Goal: Use online tool/utility: Utilize a website feature to perform a specific function

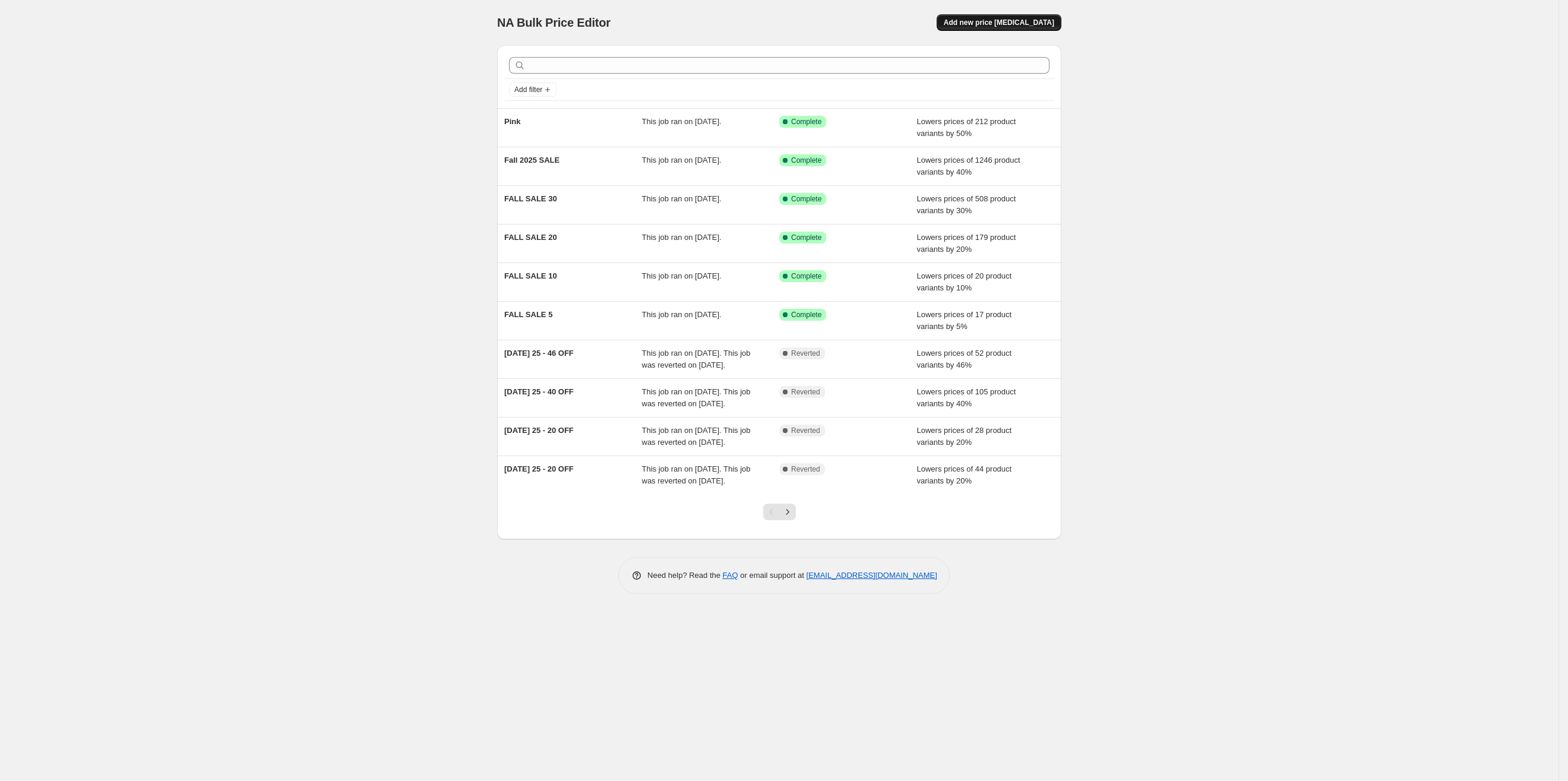
click at [1023, 23] on span "Add new price [MEDICAL_DATA]" at bounding box center [998, 22] width 111 height 9
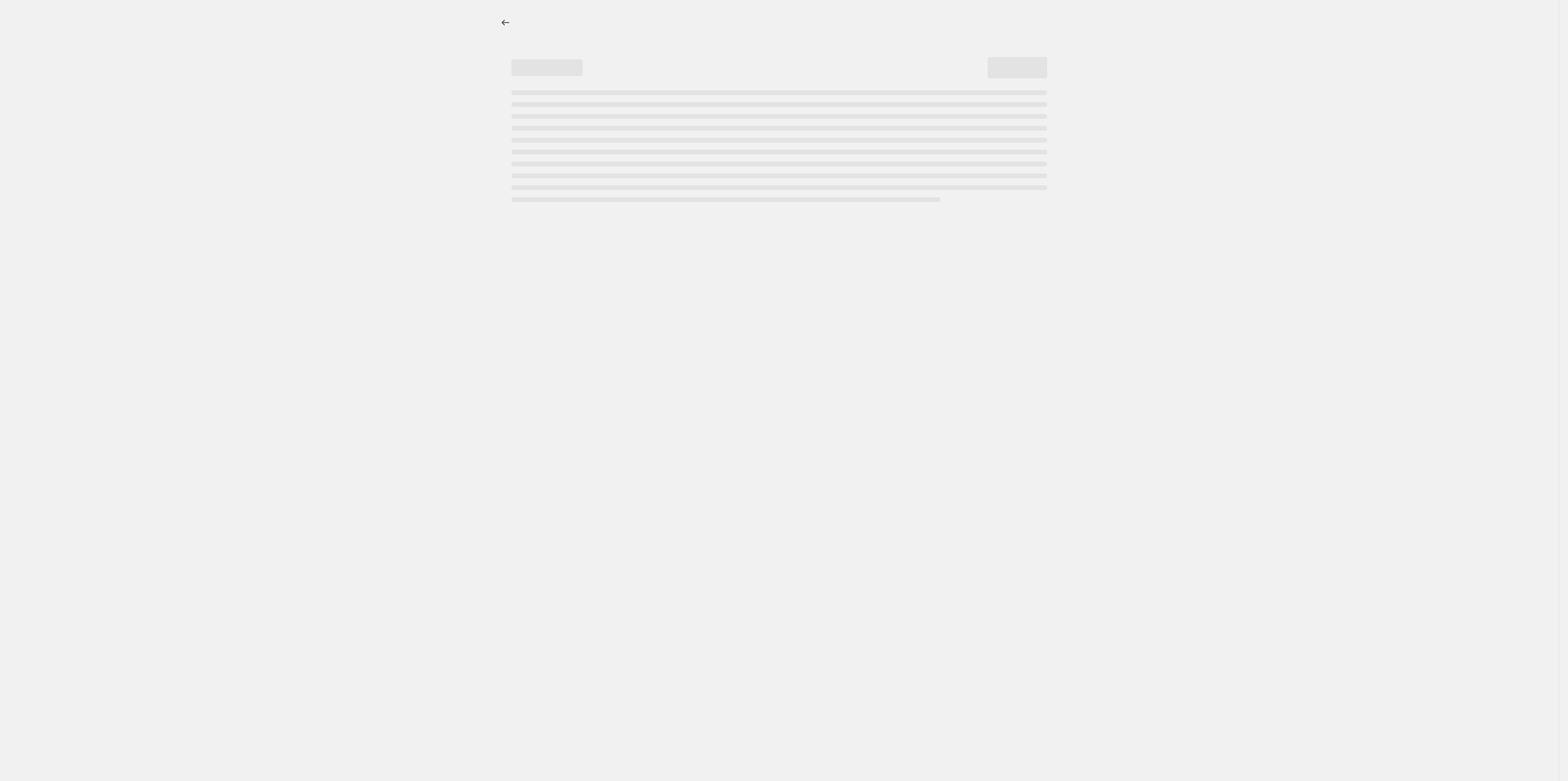
select select "percentage"
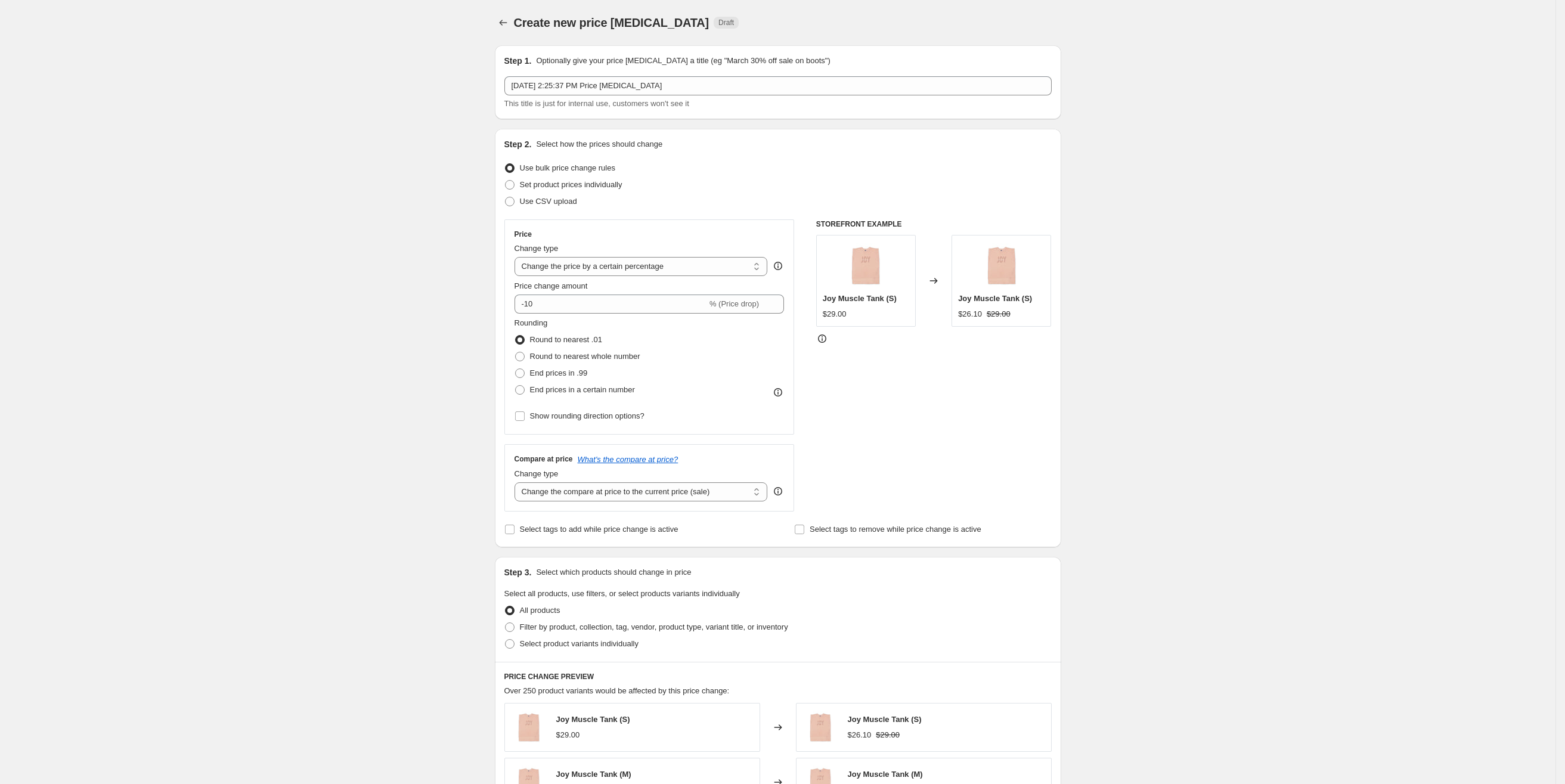
click at [1316, 247] on div "Create new price [MEDICAL_DATA]. This page is ready Create new price [MEDICAL_D…" at bounding box center [778, 596] width 1556 height 1192
click at [166, 291] on div "Create new price [MEDICAL_DATA]. This page is ready Create new price [MEDICAL_D…" at bounding box center [778, 596] width 1556 height 1192
drag, startPoint x: 290, startPoint y: 584, endPoint x: 342, endPoint y: 627, distance: 67.5
click at [288, 591] on div "Create new price [MEDICAL_DATA]. This page is ready Create new price [MEDICAL_D…" at bounding box center [778, 596] width 1556 height 1192
